Goal: Task Accomplishment & Management: Manage account settings

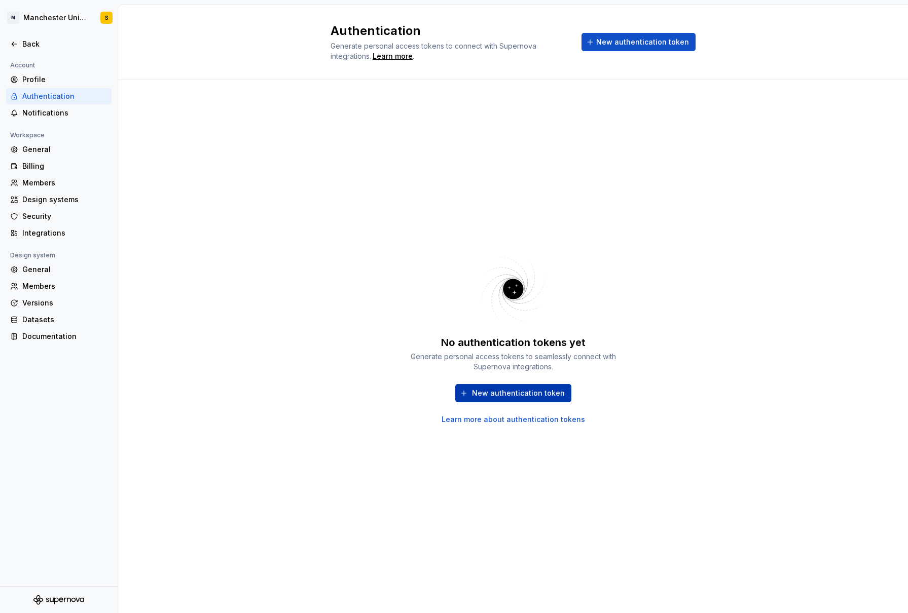
click at [509, 396] on span "New authentication token" at bounding box center [518, 393] width 93 height 10
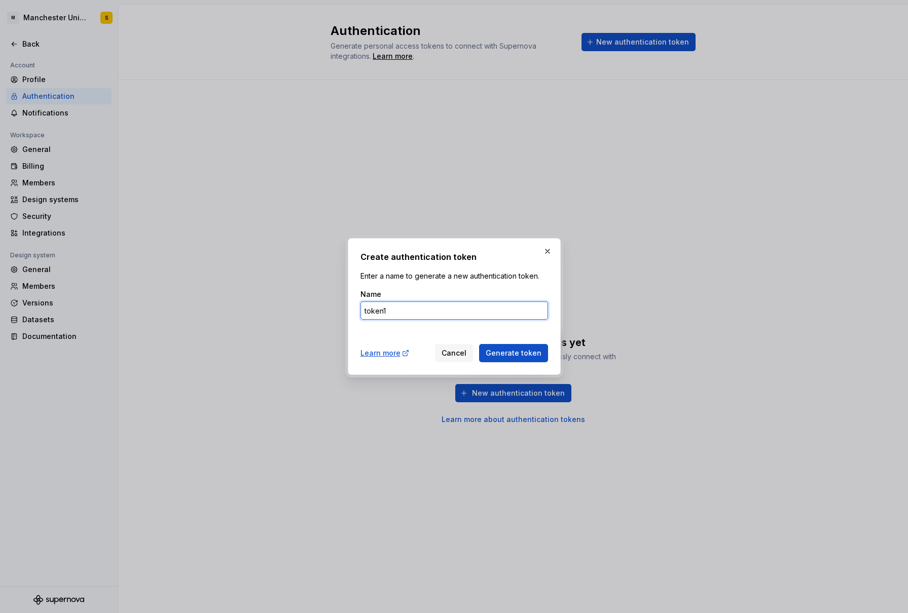
type input "token1"
click at [515, 353] on button "Generate token" at bounding box center [513, 353] width 69 height 18
click at [537, 356] on span "Generate token" at bounding box center [514, 353] width 56 height 10
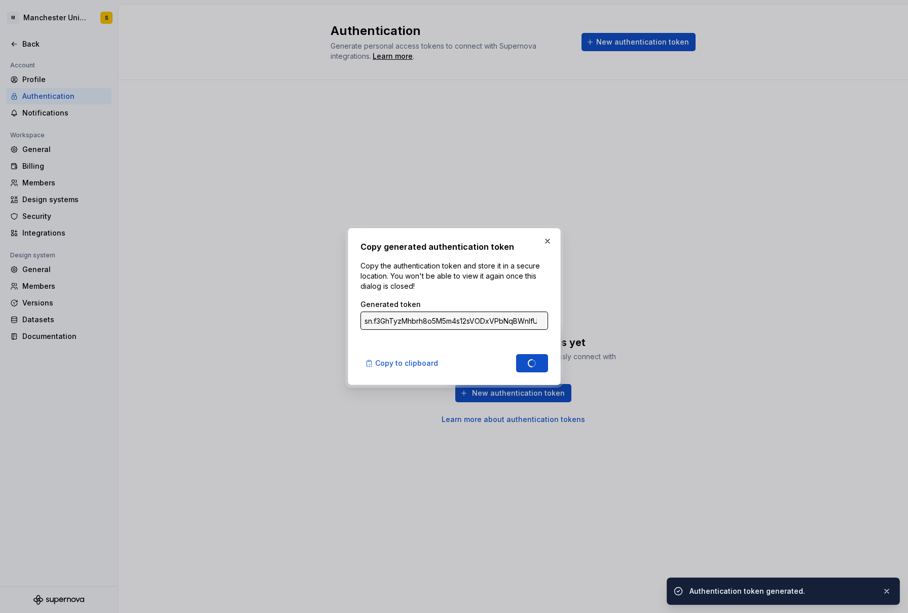
type input "sn.FDBYhqXXd6w6eRgj5H8G49RLx2OHUYGbe8TjaUUy8noxe5BMRMPAhr2zc4edZz0HoVVlLQF93W1A…"
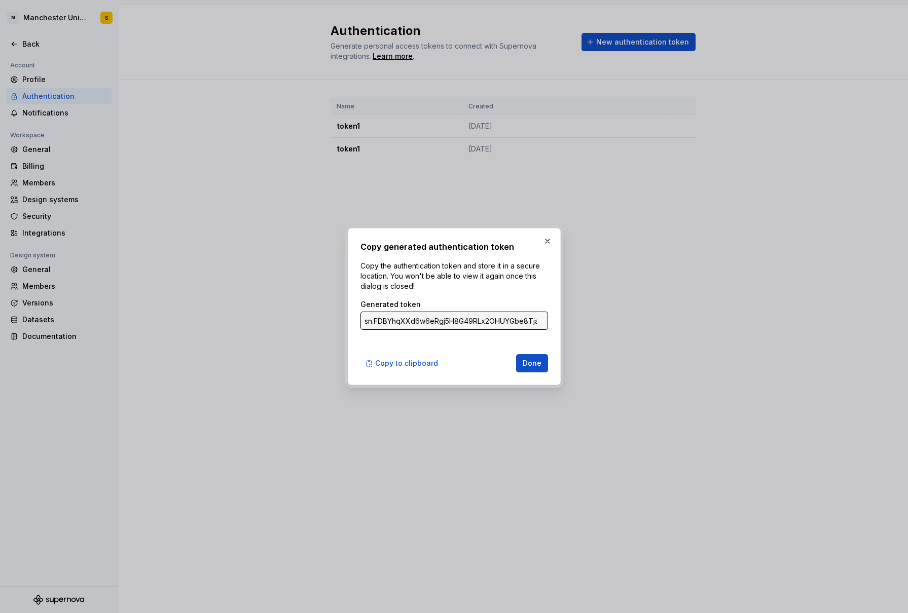
click at [498, 300] on div "Generated token" at bounding box center [454, 305] width 188 height 10
click at [538, 320] on input "sn.FDBYhqXXd6w6eRgj5H8G49RLx2OHUYGbe8TjaUUy8noxe5BMRMPAhr2zc4edZz0HoVVlLQF93W1A…" at bounding box center [454, 321] width 188 height 18
click at [538, 322] on input "sn.FDBYhqXXd6w6eRgj5H8G49RLx2OHUYGbe8TjaUUy8noxe5BMRMPAhr2zc4edZz0HoVVlLQF93W1A…" at bounding box center [454, 321] width 188 height 18
click at [517, 335] on div "Copy generated authentication token Copy the authentication token and store it …" at bounding box center [454, 307] width 188 height 132
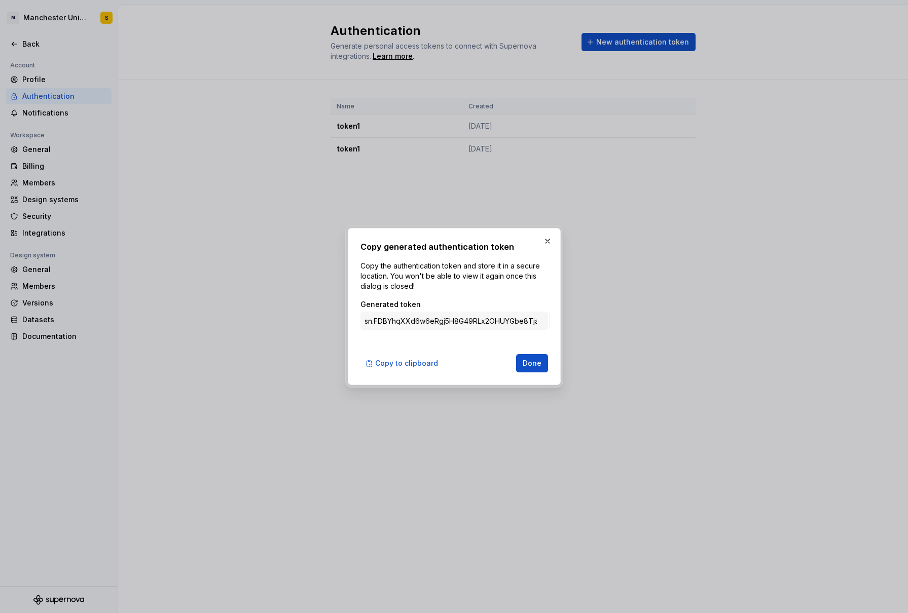
click at [525, 320] on input "sn.FDBYhqXXd6w6eRgj5H8G49RLx2OHUYGbe8TjaUUy8noxe5BMRMPAhr2zc4edZz0HoVVlLQF93W1A…" at bounding box center [454, 321] width 188 height 18
click at [405, 367] on span "Copy to clipboard" at bounding box center [406, 363] width 63 height 10
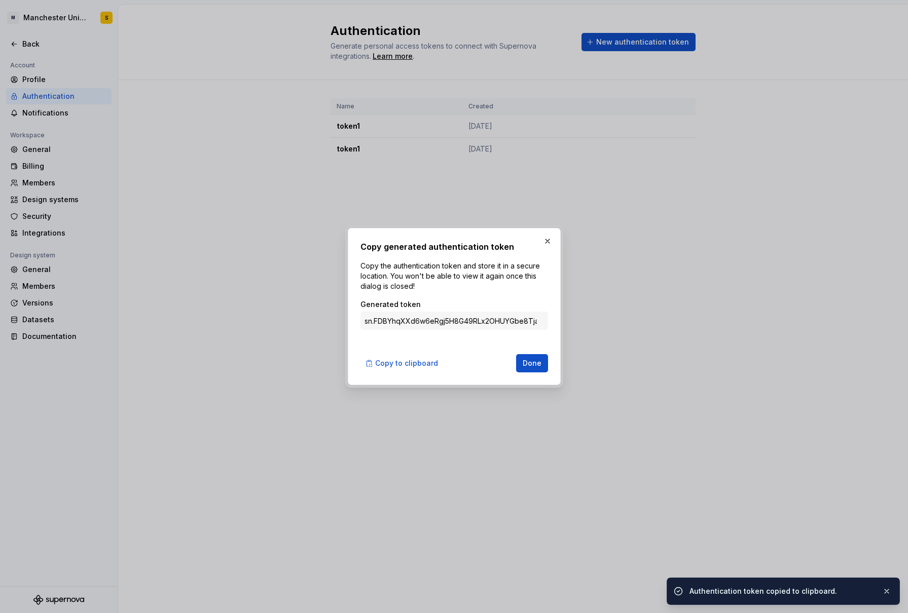
click at [532, 375] on div "Copy generated authentication token Copy the authentication token and store it …" at bounding box center [454, 306] width 213 height 157
click at [527, 368] on span "Done" at bounding box center [532, 363] width 19 height 10
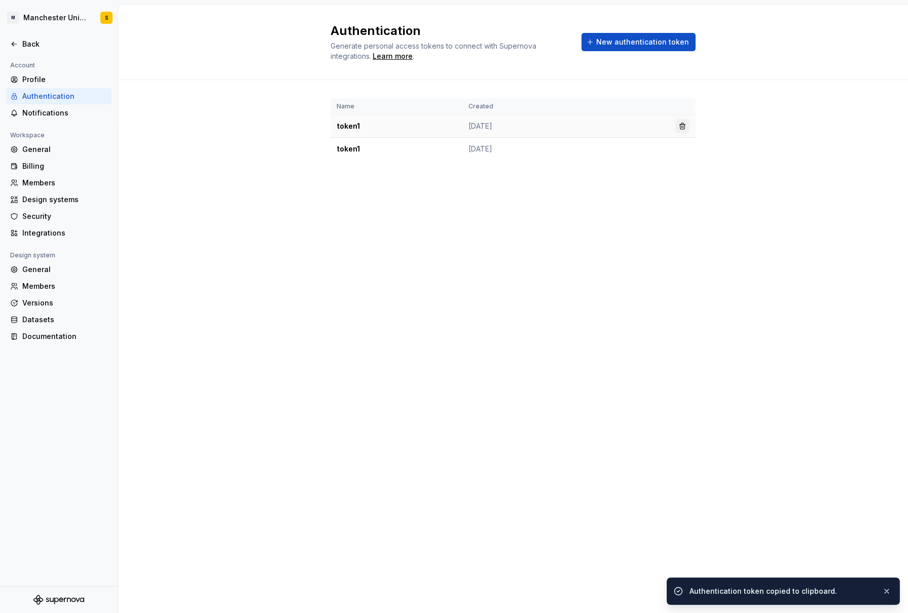
click at [675, 128] on span at bounding box center [682, 126] width 14 height 14
click at [679, 126] on button "button" at bounding box center [682, 126] width 14 height 14
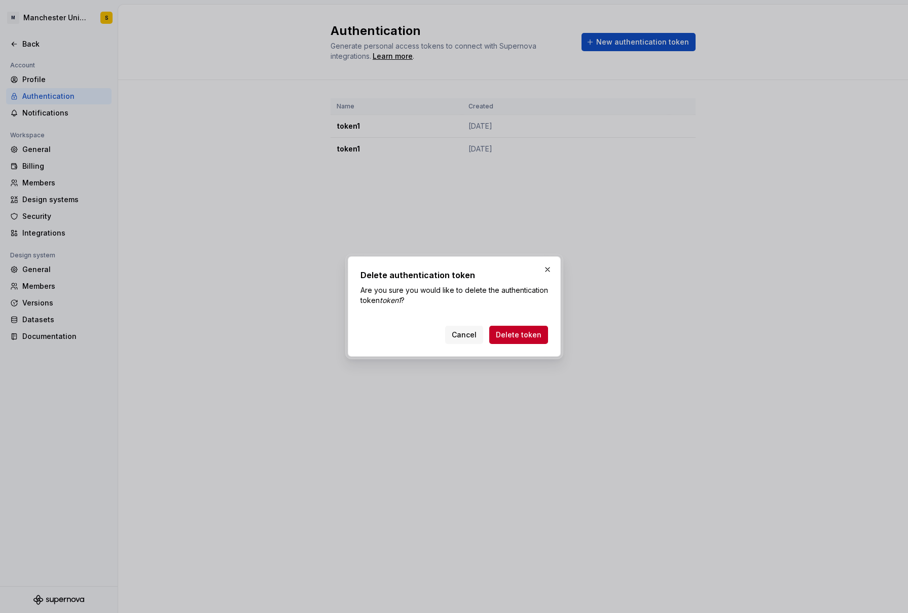
click at [540, 326] on div "Cancel Delete token" at bounding box center [454, 333] width 188 height 22
click at [528, 334] on span "Delete token" at bounding box center [519, 335] width 46 height 10
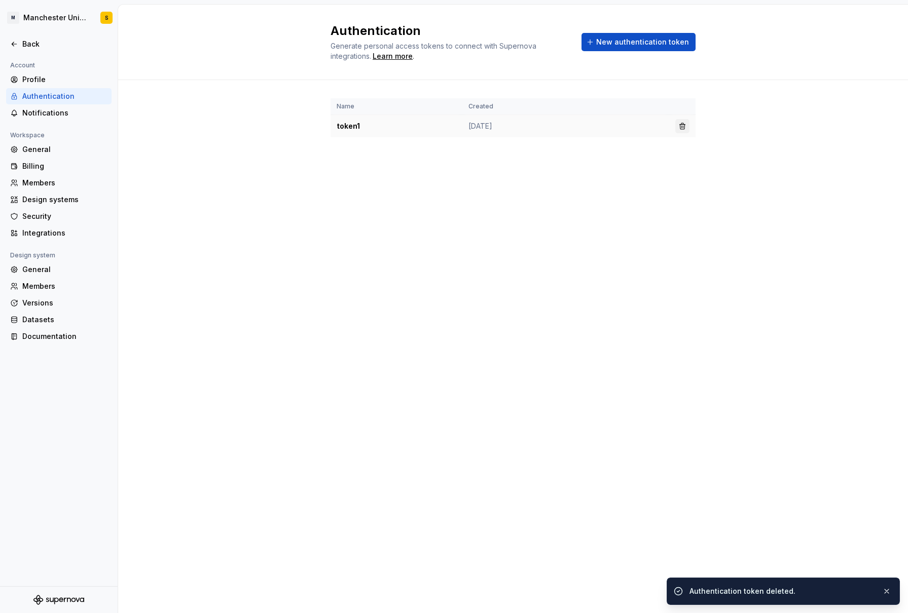
click at [682, 123] on button "button" at bounding box center [682, 126] width 14 height 14
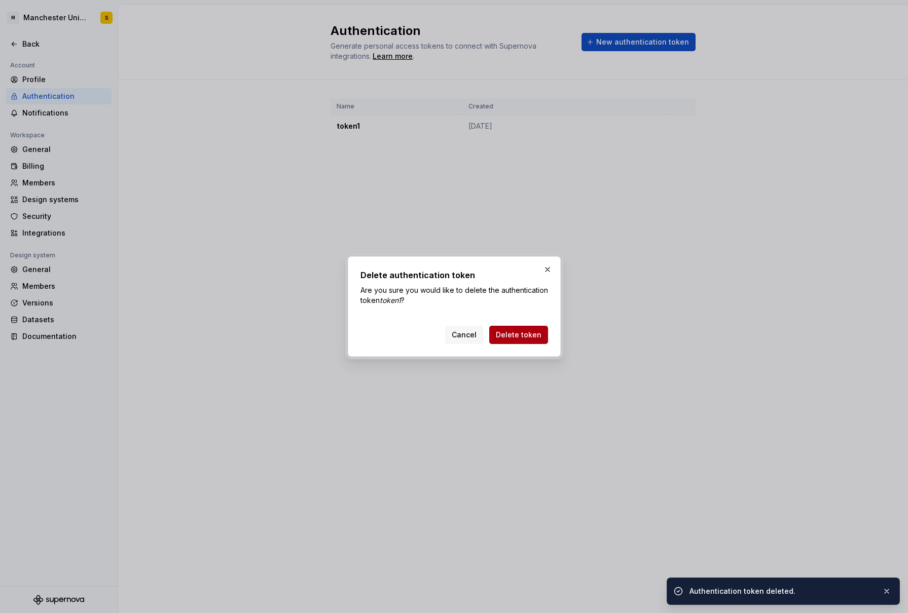
click at [517, 335] on span "Delete token" at bounding box center [519, 335] width 46 height 10
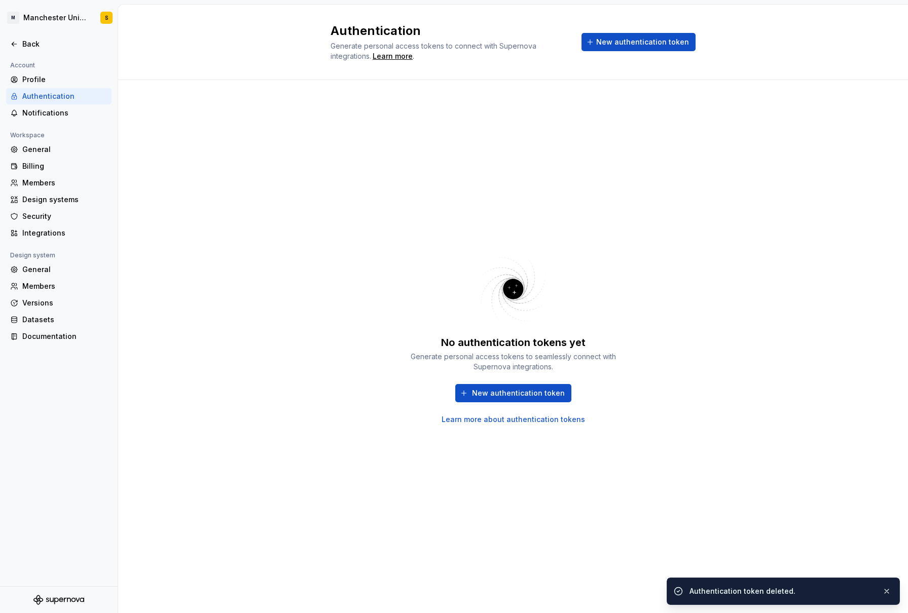
click at [550, 419] on link "Learn more about authentication tokens" at bounding box center [513, 420] width 143 height 10
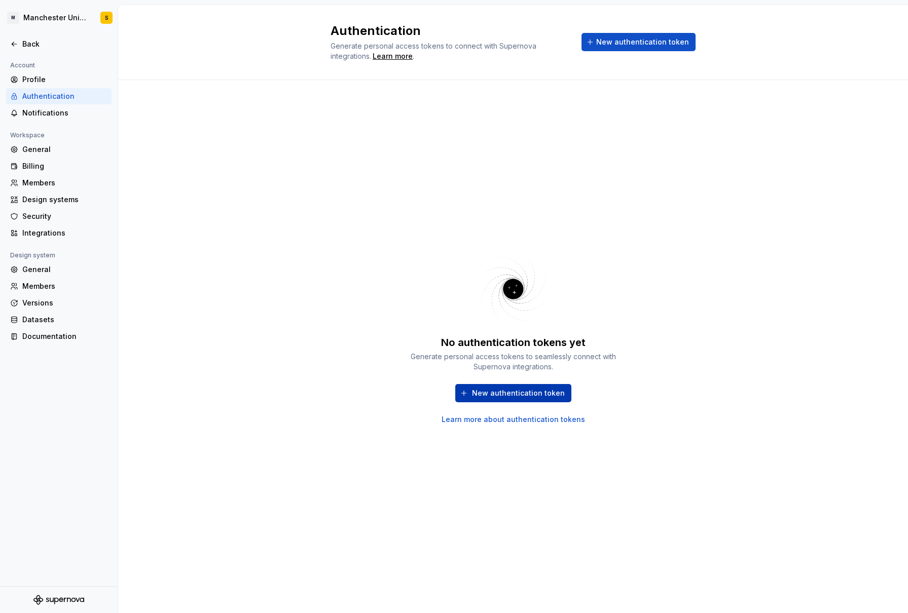
click at [551, 389] on span "New authentication token" at bounding box center [518, 393] width 93 height 10
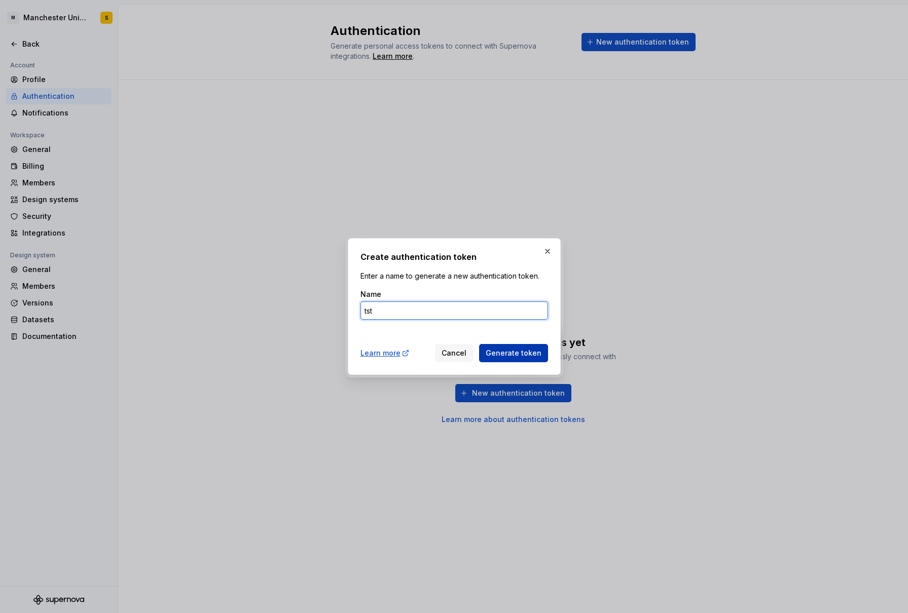
type input "tst"
click at [519, 351] on span "Generate token" at bounding box center [514, 353] width 56 height 10
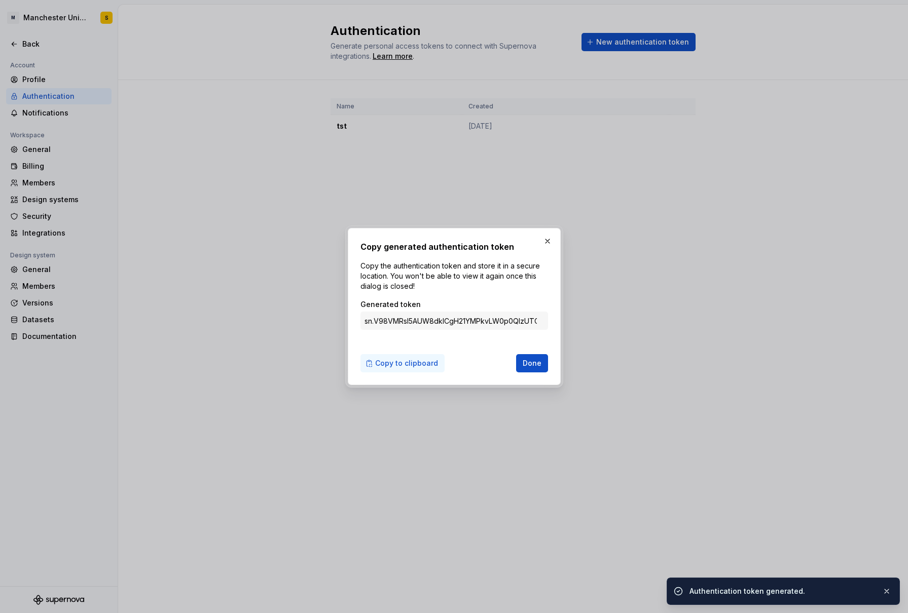
click at [391, 360] on span "Copy to clipboard" at bounding box center [406, 363] width 63 height 10
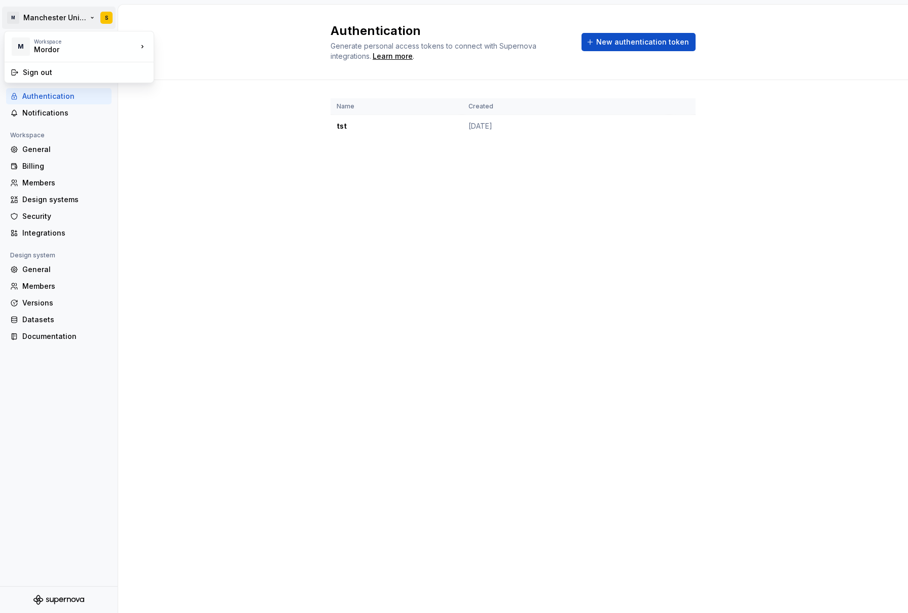
click at [66, 24] on html "M Manchester United S Back Account Profile Authentication Notifications Workspa…" at bounding box center [454, 306] width 908 height 613
